Goal: Task Accomplishment & Management: Manage account settings

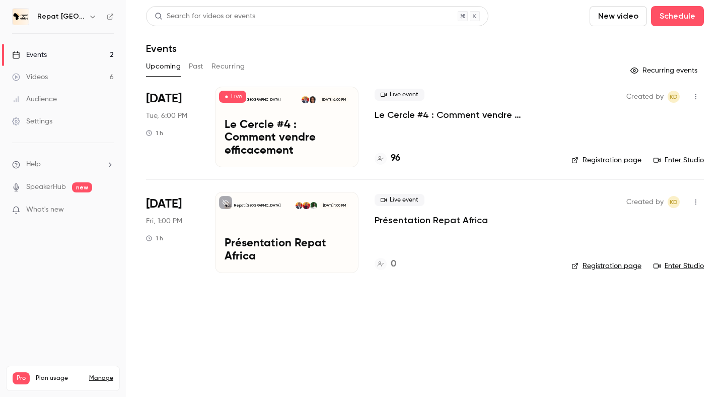
click at [308, 226] on div "Repat Africa [DATE] 1:00 PM Présentation Repat [GEOGRAPHIC_DATA]" at bounding box center [286, 232] width 143 height 81
click at [199, 67] on button "Past" at bounding box center [196, 66] width 15 height 16
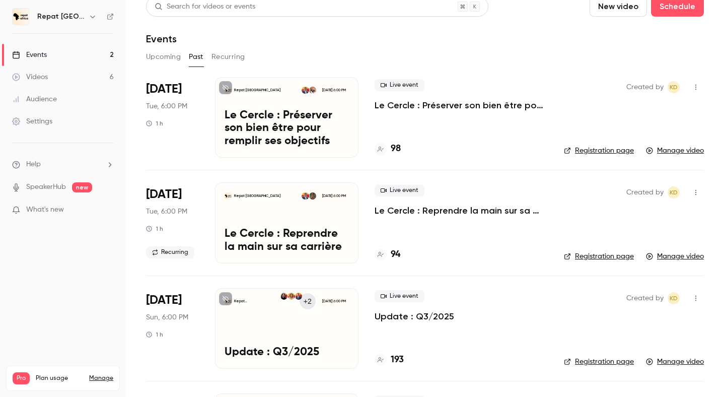
scroll to position [7, 0]
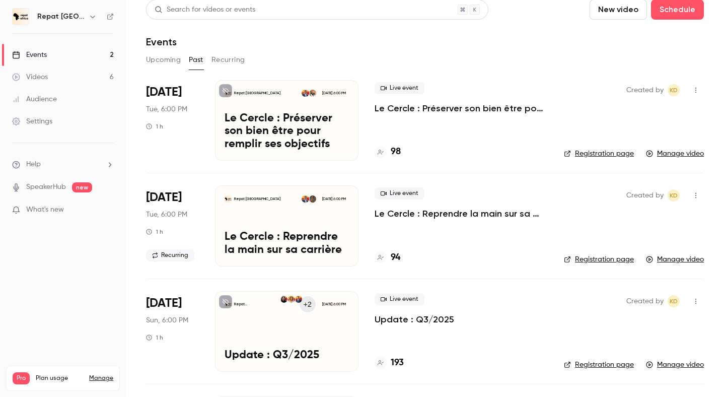
click at [292, 238] on p "Le Cercle : Reprendre la main sur sa carrière" at bounding box center [286, 243] width 124 height 26
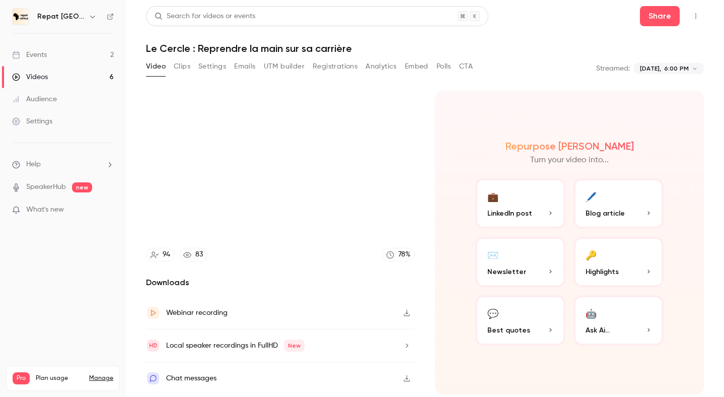
click at [325, 65] on button "Registrations" at bounding box center [335, 66] width 45 height 16
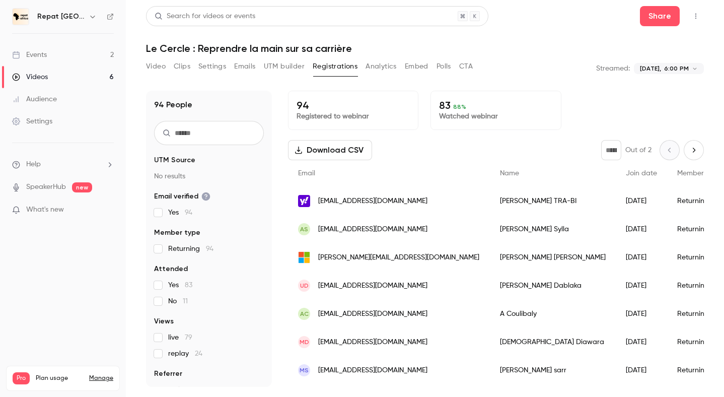
click at [249, 128] on input "text" at bounding box center [209, 133] width 110 height 24
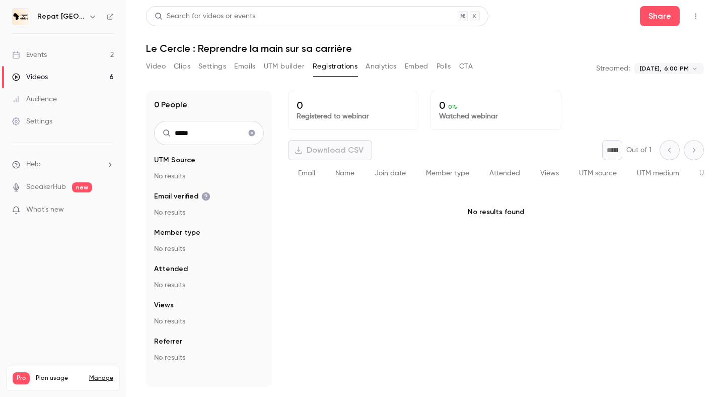
type input "*****"
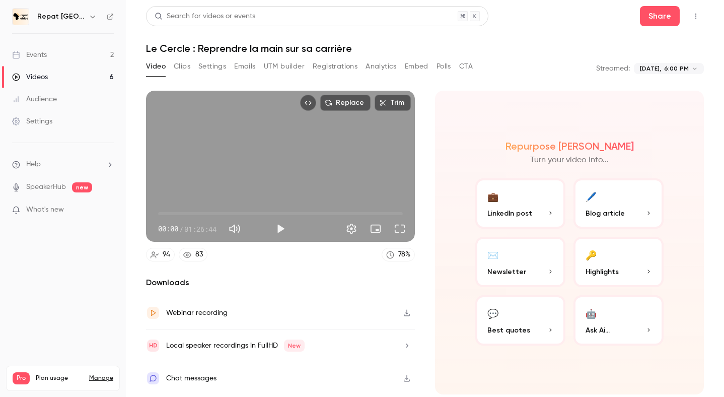
click at [54, 72] on link "Videos 6" at bounding box center [63, 77] width 126 height 22
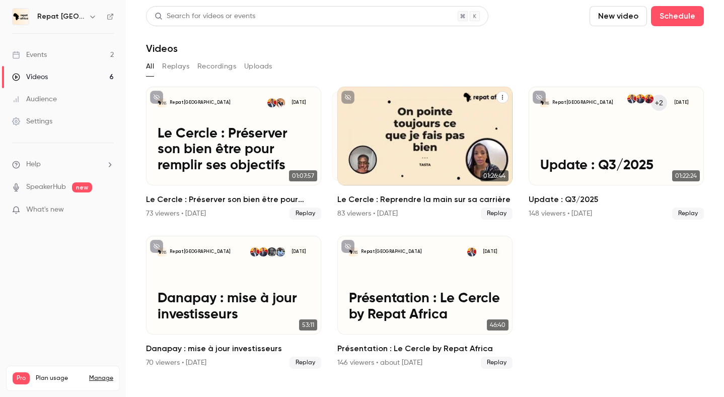
click at [406, 195] on h2 "Le Cercle : Reprendre la main sur sa carrière" at bounding box center [424, 199] width 175 height 12
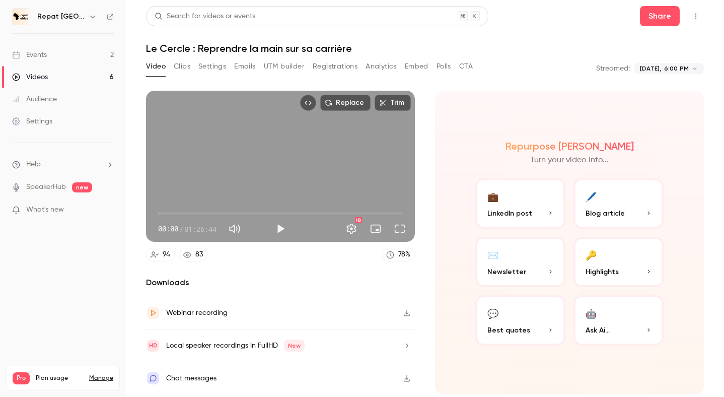
click at [327, 66] on button "Registrations" at bounding box center [335, 66] width 45 height 16
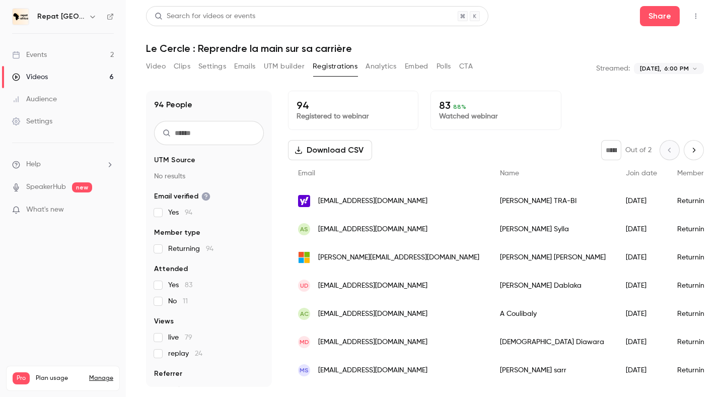
click at [193, 135] on input "text" at bounding box center [209, 133] width 110 height 24
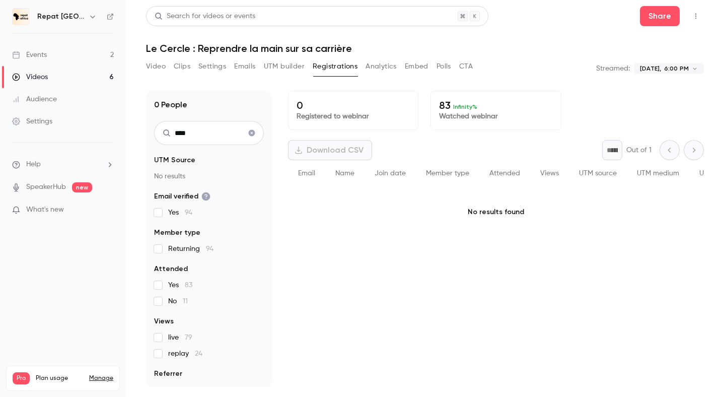
type input "*****"
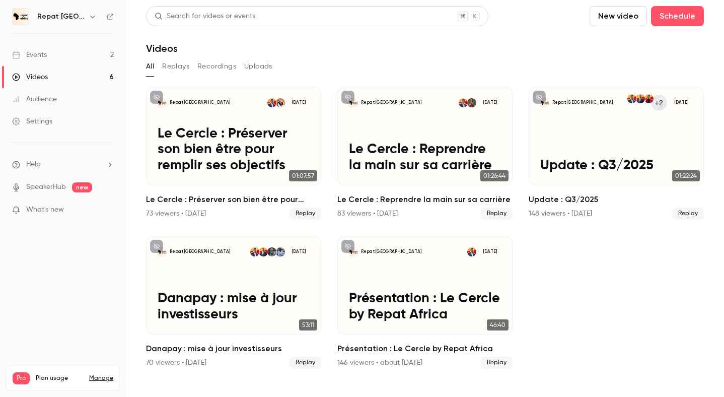
click at [79, 58] on link "Events 2" at bounding box center [63, 55] width 126 height 22
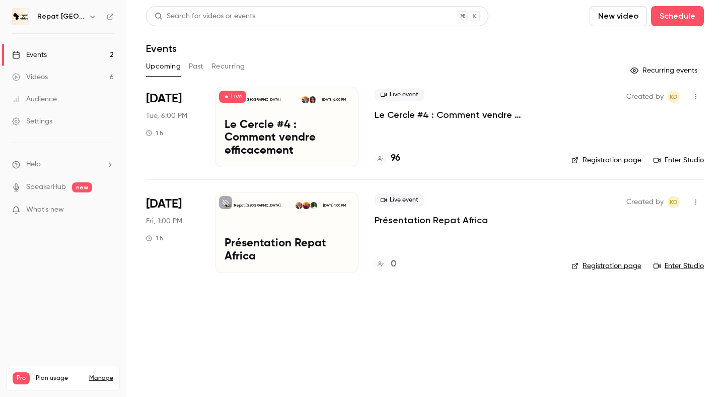
click at [274, 133] on p "Le Cercle #4 : Comment vendre efficacement" at bounding box center [286, 138] width 124 height 39
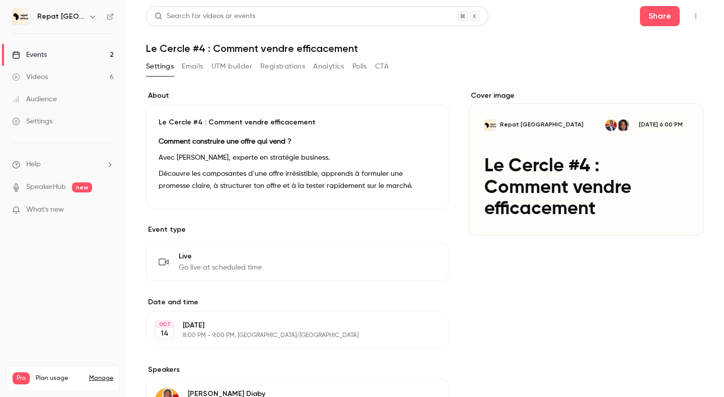
click at [283, 64] on button "Registrations" at bounding box center [282, 66] width 45 height 16
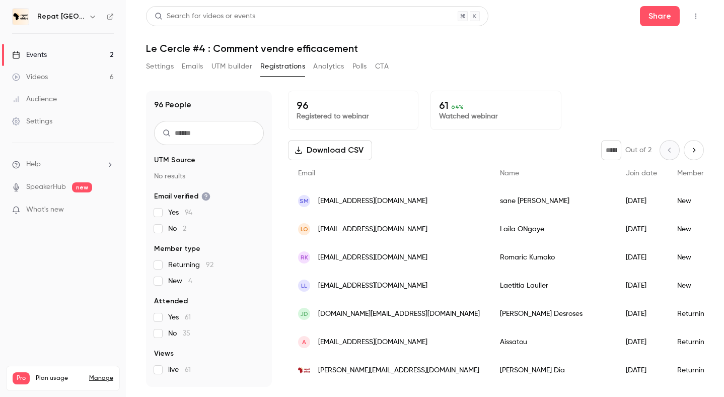
click at [214, 142] on input "text" at bounding box center [209, 133] width 110 height 24
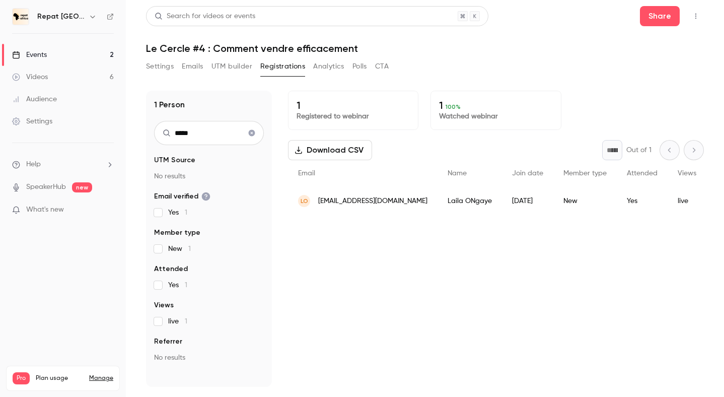
type input "*****"
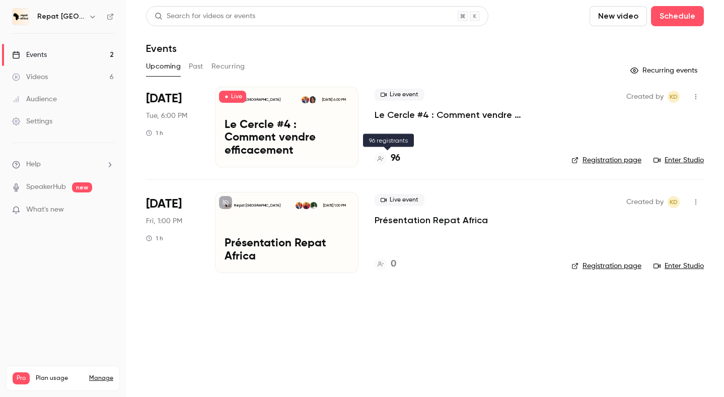
click at [394, 156] on h4 "96" at bounding box center [396, 158] width 10 height 14
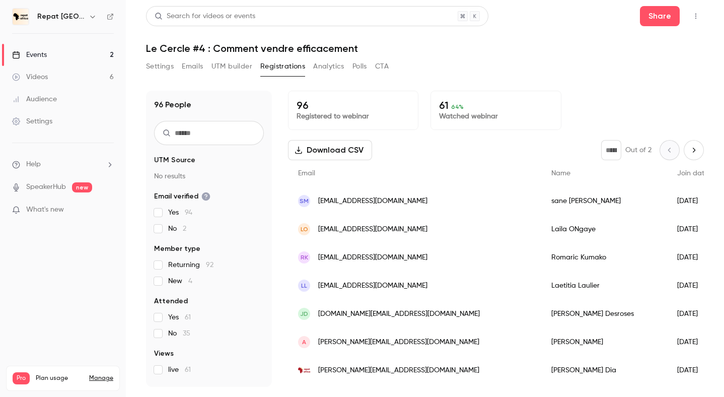
click at [445, 108] on p "61 64 %" at bounding box center [495, 105] width 113 height 12
click at [365, 65] on button "Polls" at bounding box center [359, 66] width 15 height 16
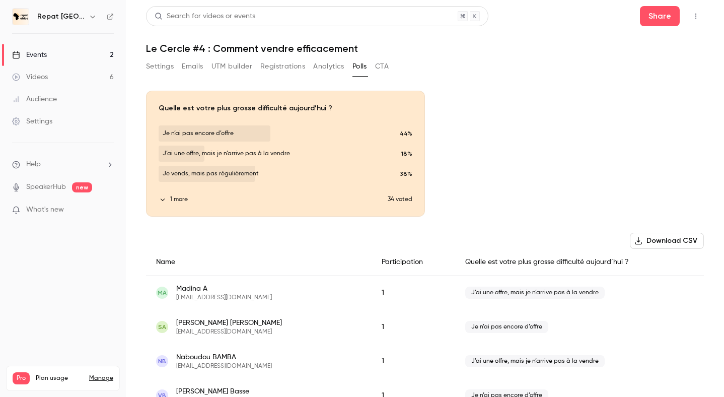
click at [260, 61] on button "Registrations" at bounding box center [282, 66] width 45 height 16
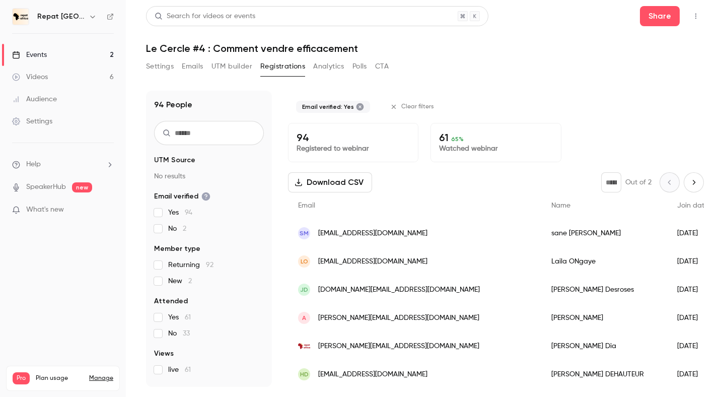
click at [158, 217] on div "Yes 94 No 2" at bounding box center [209, 220] width 110 height 26
click at [158, 217] on label "Yes 94" at bounding box center [209, 212] width 110 height 10
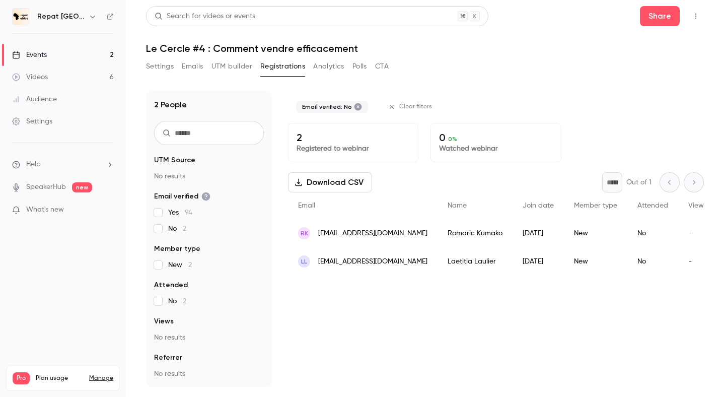
click at [160, 223] on label "No 2" at bounding box center [209, 228] width 110 height 10
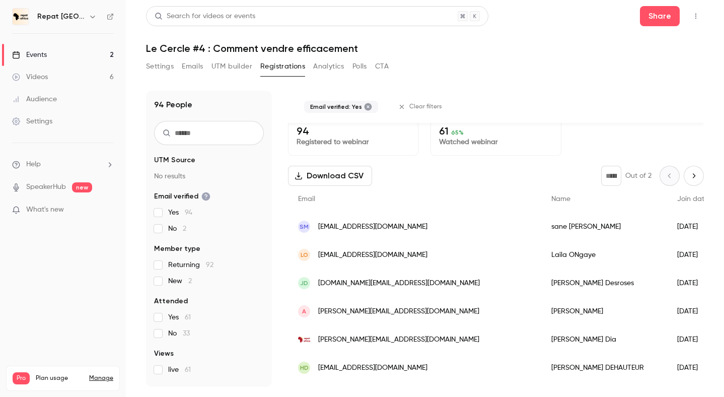
scroll to position [9, 0]
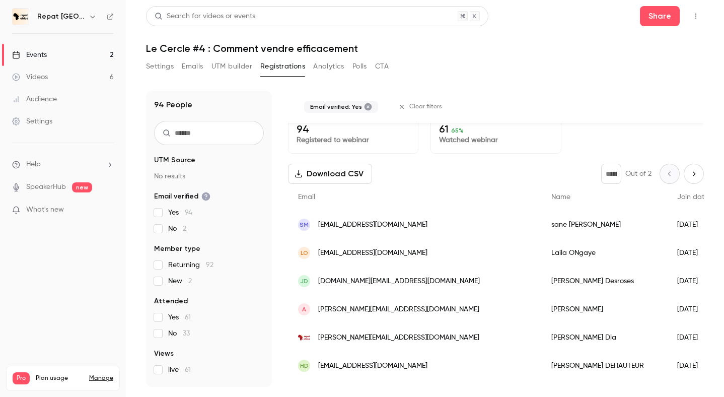
click at [677, 193] on span "Join date" at bounding box center [692, 196] width 31 height 7
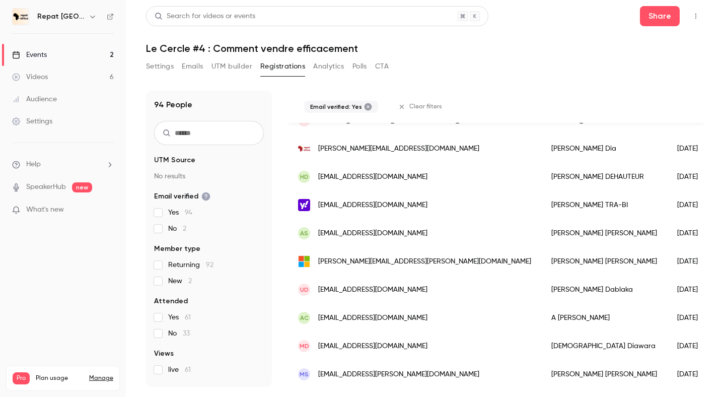
scroll to position [0, 0]
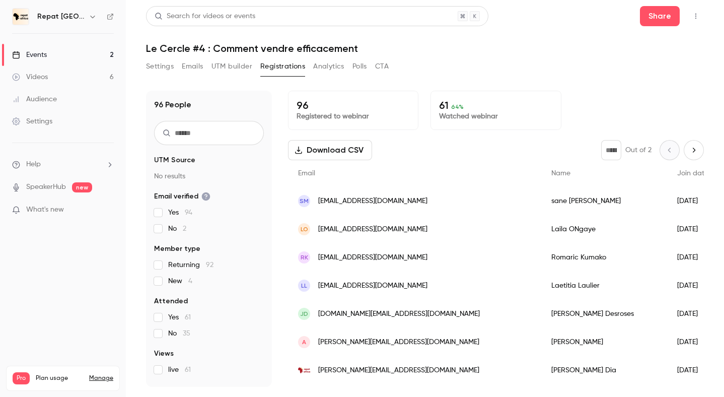
click at [160, 224] on label "No 2" at bounding box center [209, 228] width 110 height 10
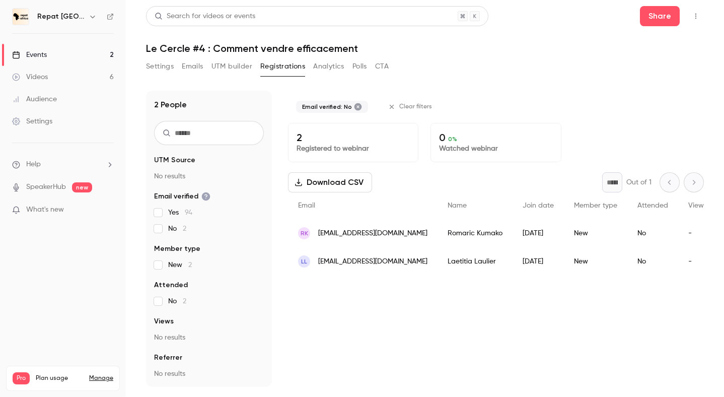
click at [160, 224] on label "No 2" at bounding box center [209, 228] width 110 height 10
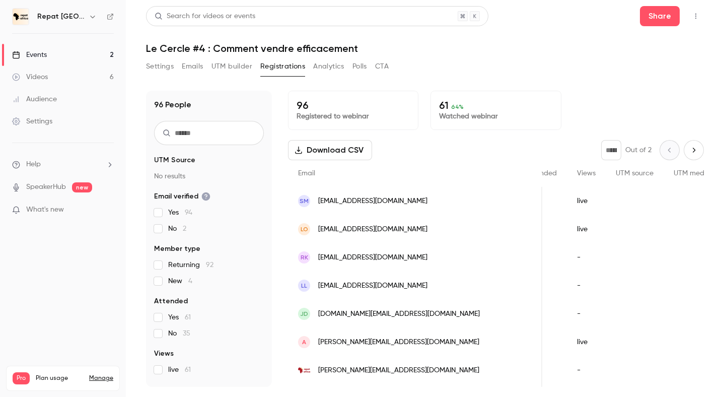
click at [40, 187] on link "SpeakerHub" at bounding box center [46, 187] width 40 height 11
click at [33, 76] on div "Videos" at bounding box center [30, 77] width 36 height 10
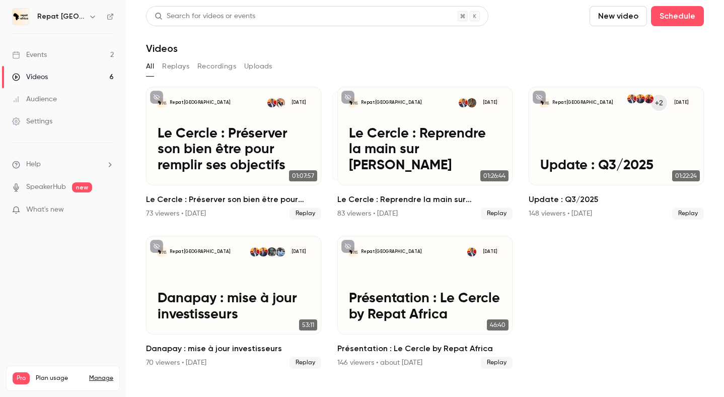
click at [183, 64] on button "Replays" at bounding box center [175, 66] width 27 height 16
click at [246, 58] on button "Uploads" at bounding box center [258, 66] width 28 height 16
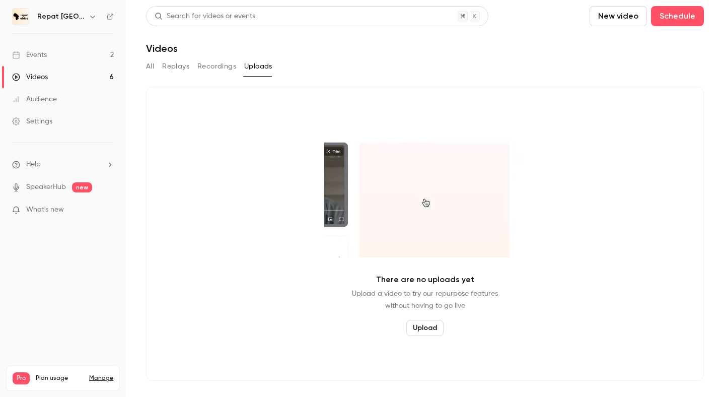
click at [435, 327] on button "Upload" at bounding box center [424, 328] width 37 height 16
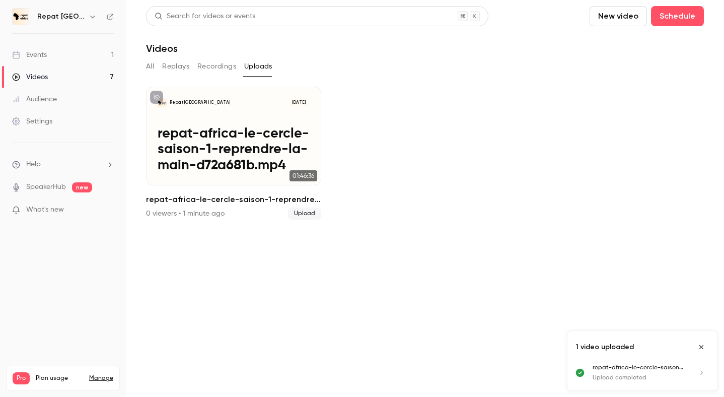
click at [42, 106] on link "Audience" at bounding box center [63, 99] width 126 height 22
